Goal: Task Accomplishment & Management: Manage account settings

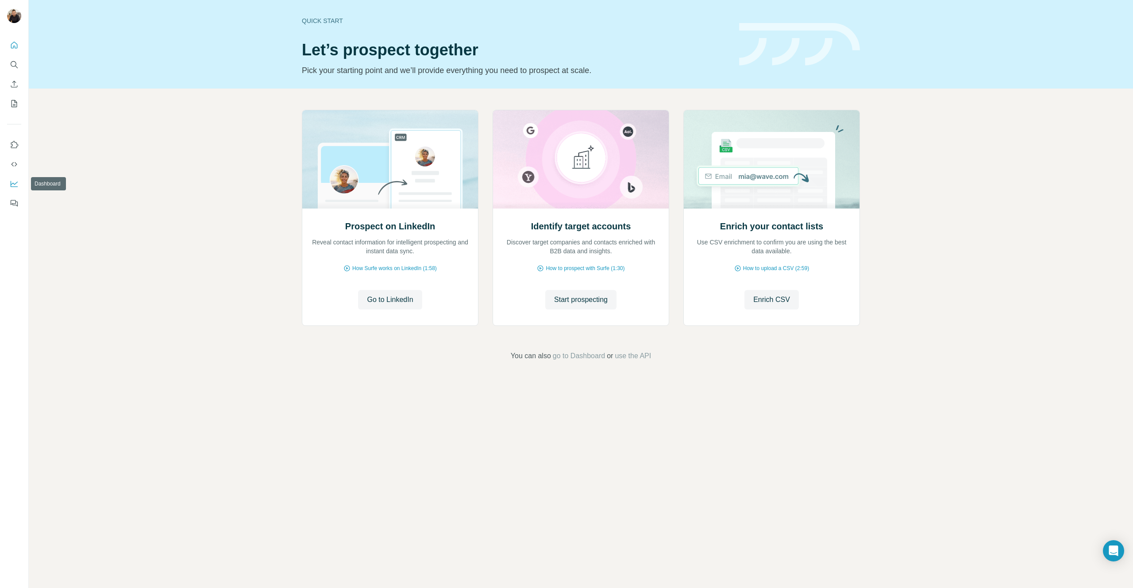
click at [19, 183] on button "Dashboard" at bounding box center [14, 184] width 14 height 16
click at [13, 100] on icon "My lists" at bounding box center [14, 103] width 9 height 9
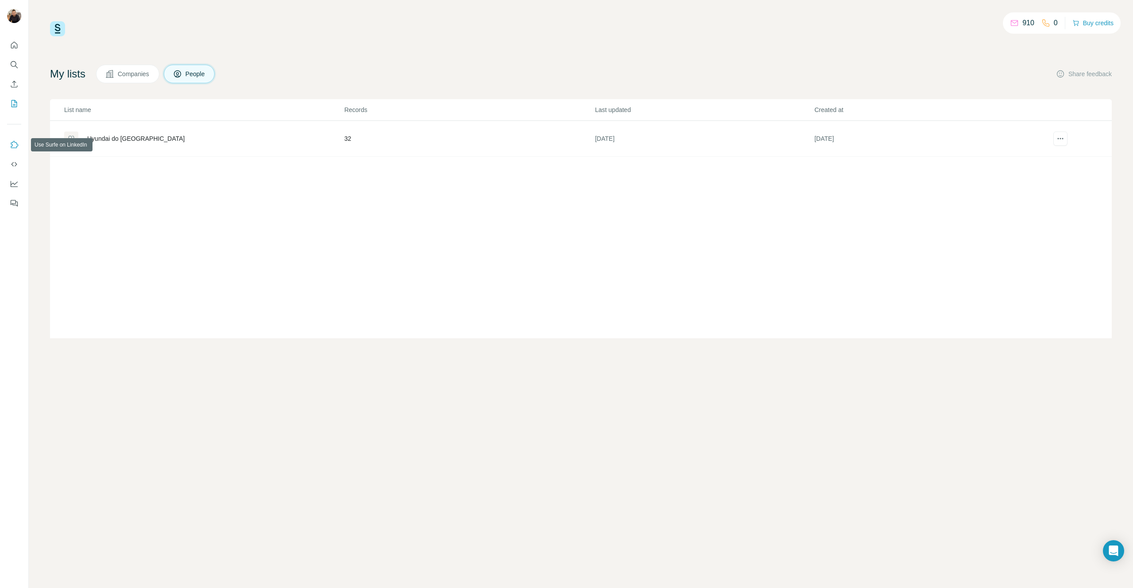
click at [12, 146] on icon "Use Surfe on LinkedIn" at bounding box center [14, 144] width 9 height 9
click at [12, 169] on button "Use Surfe API" at bounding box center [14, 164] width 14 height 16
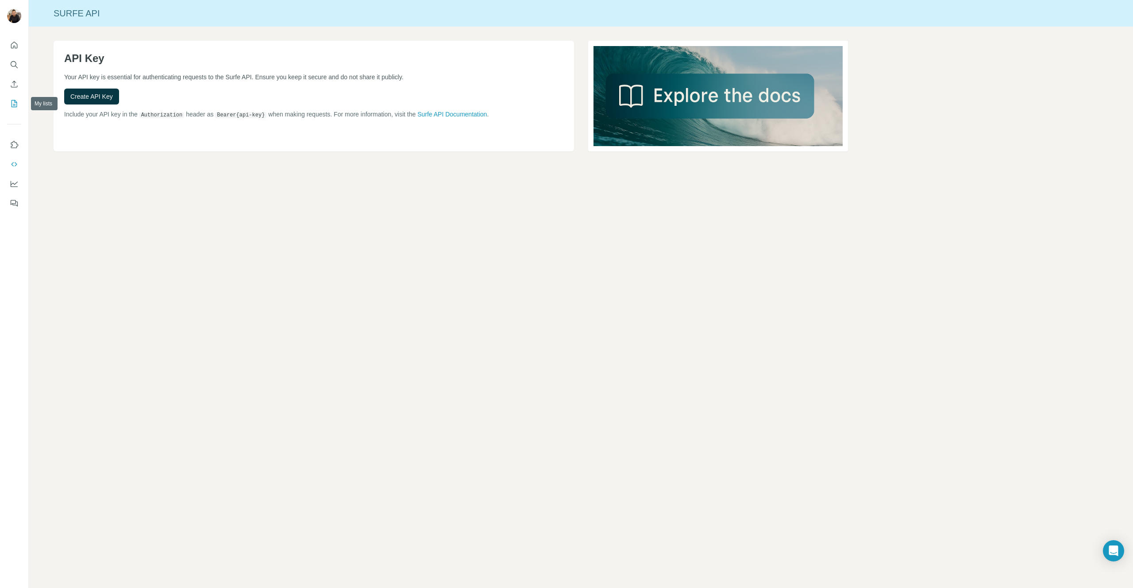
click at [14, 103] on icon "My lists" at bounding box center [14, 103] width 9 height 9
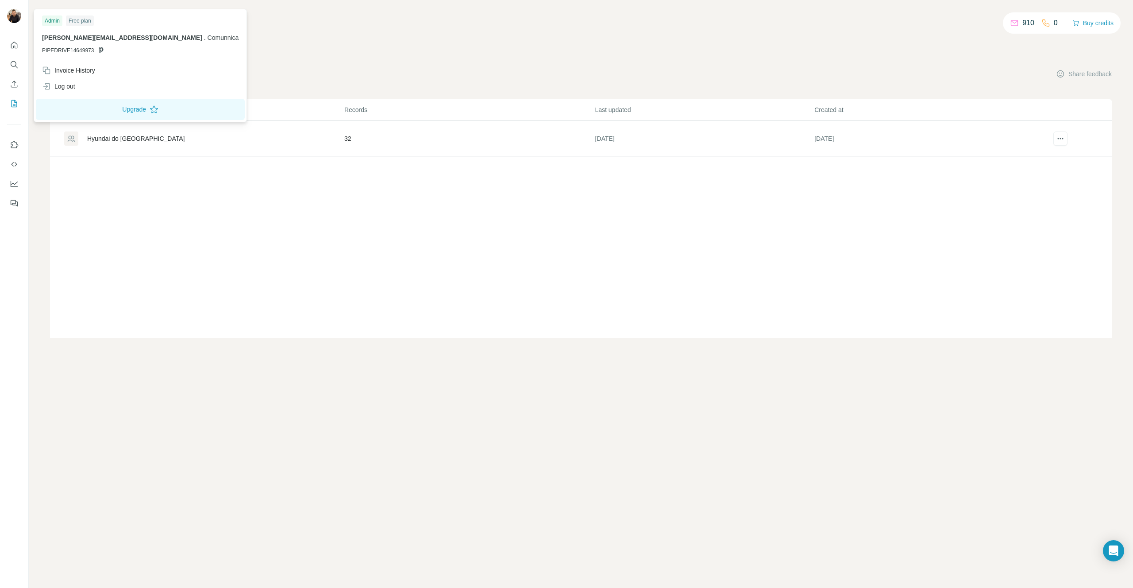
click at [17, 11] on img at bounding box center [14, 16] width 14 height 14
click at [110, 111] on button "Upgrade" at bounding box center [140, 109] width 209 height 21
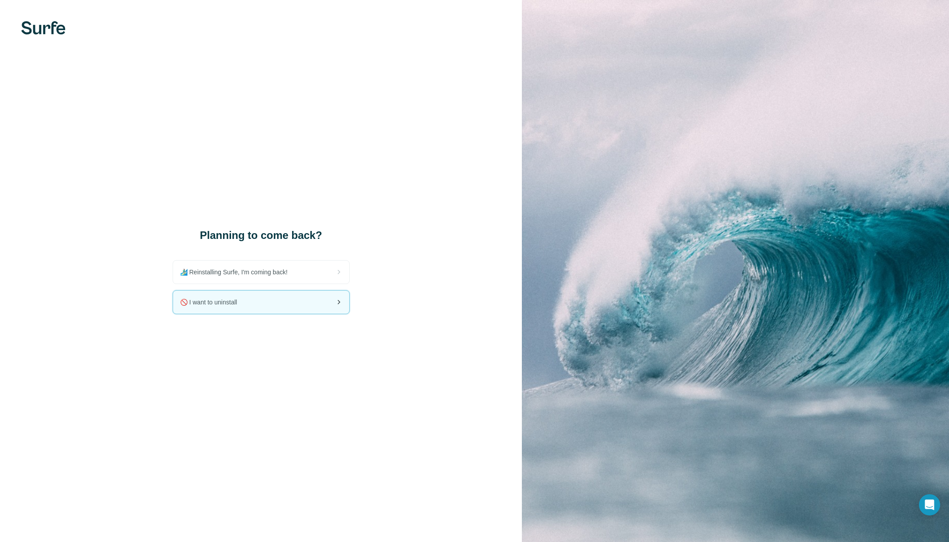
click at [252, 302] on div "🚫 I want to uninstall" at bounding box center [261, 302] width 176 height 23
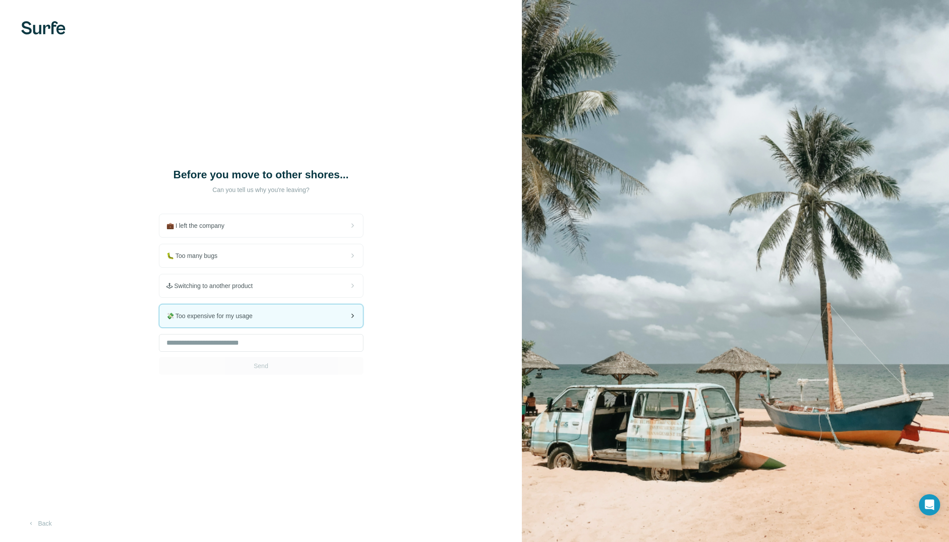
click at [240, 325] on div "💸 Too expensive for my usage" at bounding box center [261, 315] width 204 height 23
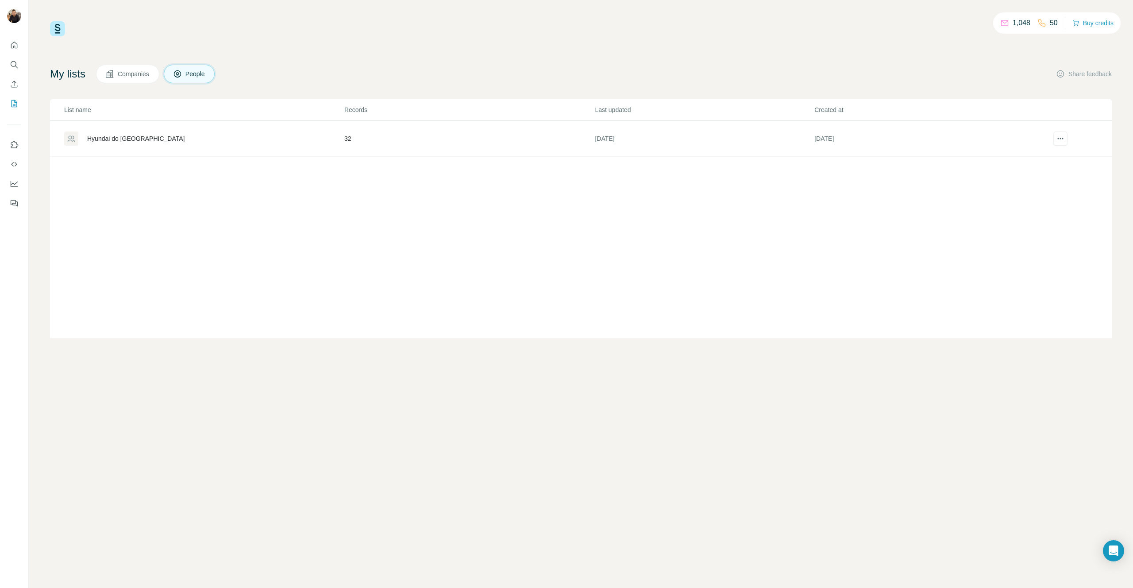
drag, startPoint x: 254, startPoint y: 22, endPoint x: 186, endPoint y: 22, distance: 68.2
click at [254, 22] on div "1,048 50 Buy credits" at bounding box center [581, 28] width 1062 height 15
click at [16, 103] on icon "My lists" at bounding box center [15, 103] width 6 height 7
click at [212, 73] on button "People" at bounding box center [189, 74] width 51 height 19
click at [19, 146] on button "Use Surfe on LinkedIn" at bounding box center [14, 145] width 14 height 16
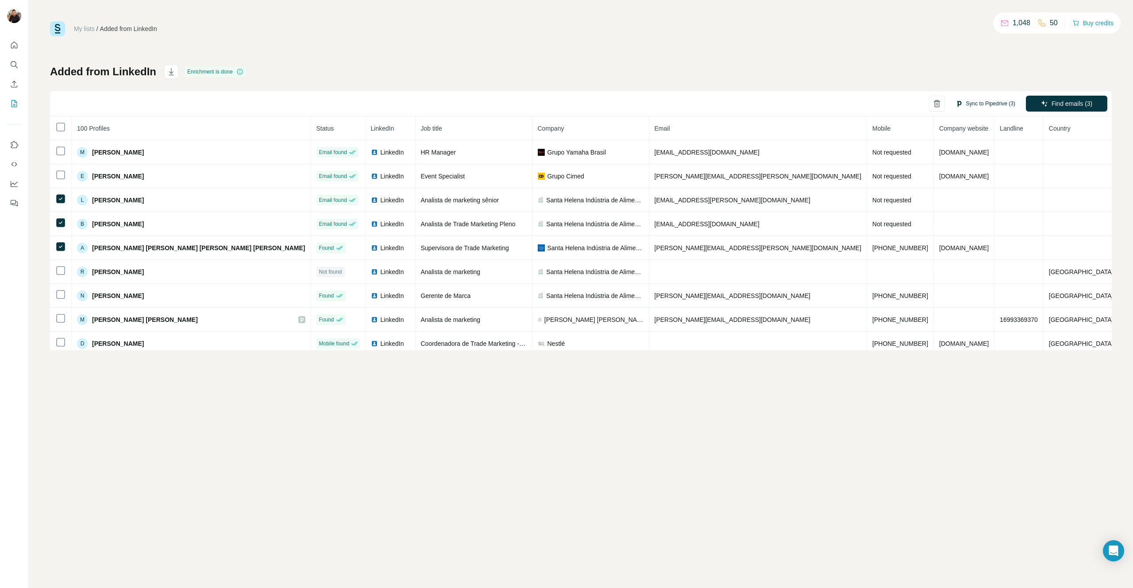
click at [948, 104] on button "Sync to Pipedrive (3)" at bounding box center [985, 103] width 72 height 13
click at [948, 215] on button "Sync to Pipedrive" at bounding box center [969, 214] width 98 height 18
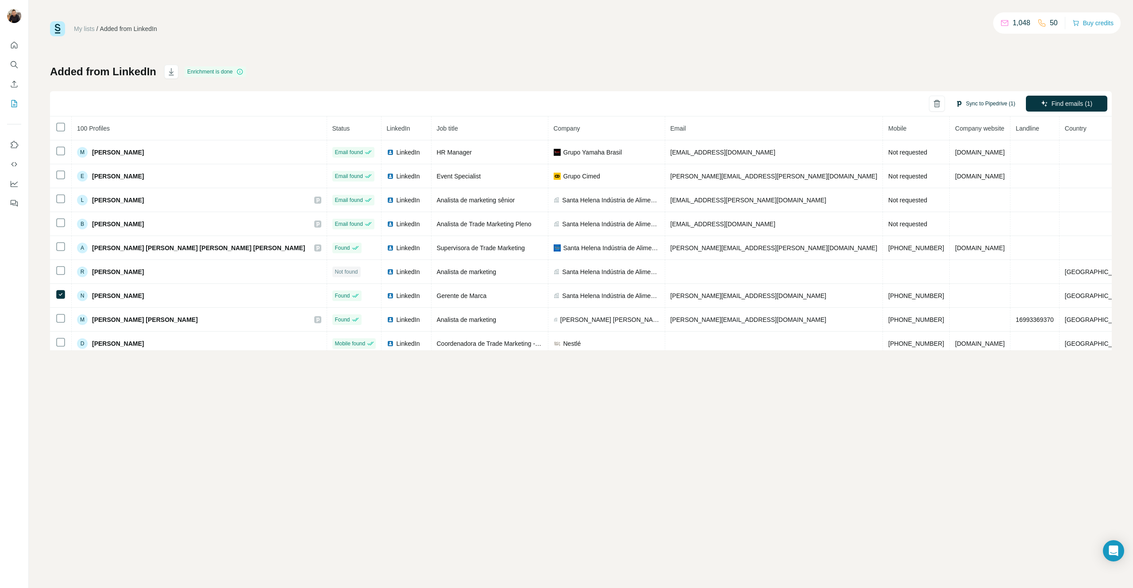
click at [948, 103] on button "Sync to Pipedrive (1)" at bounding box center [985, 103] width 72 height 13
click at [948, 212] on button "Sync to Pipedrive" at bounding box center [969, 214] width 98 height 18
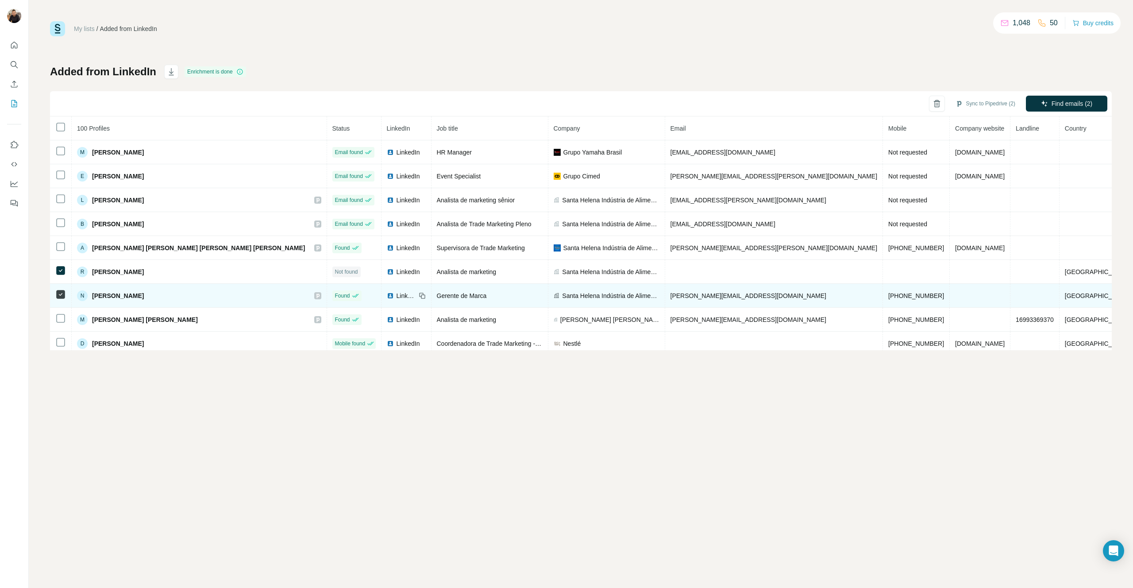
click at [62, 299] on icon at bounding box center [60, 294] width 11 height 11
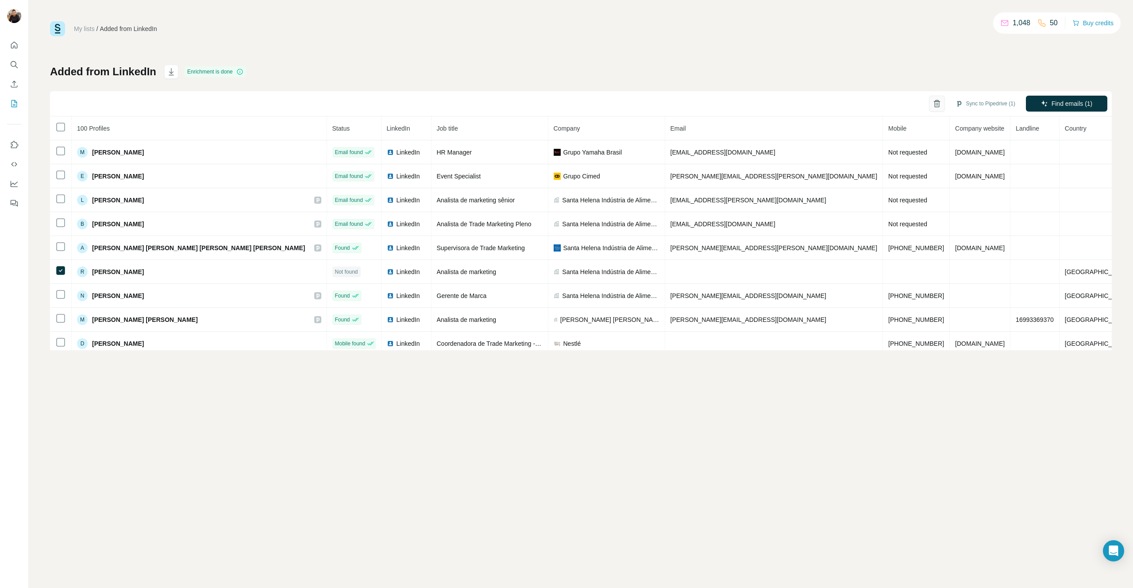
click at [937, 105] on icon "button" at bounding box center [937, 103] width 9 height 9
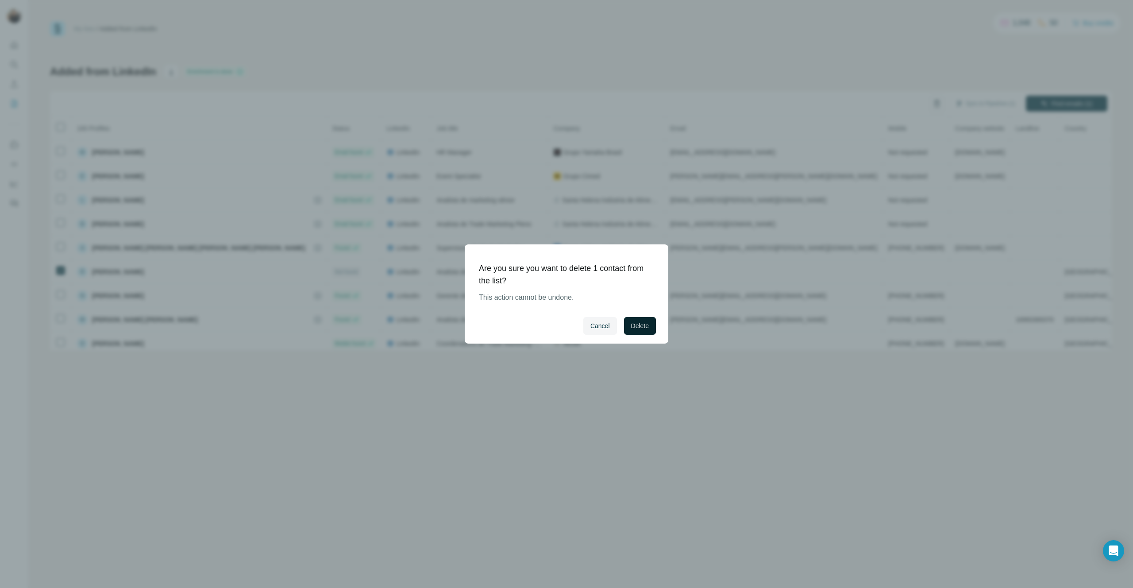
click at [639, 328] on span "Delete" at bounding box center [640, 325] width 18 height 9
